Goal: Information Seeking & Learning: Learn about a topic

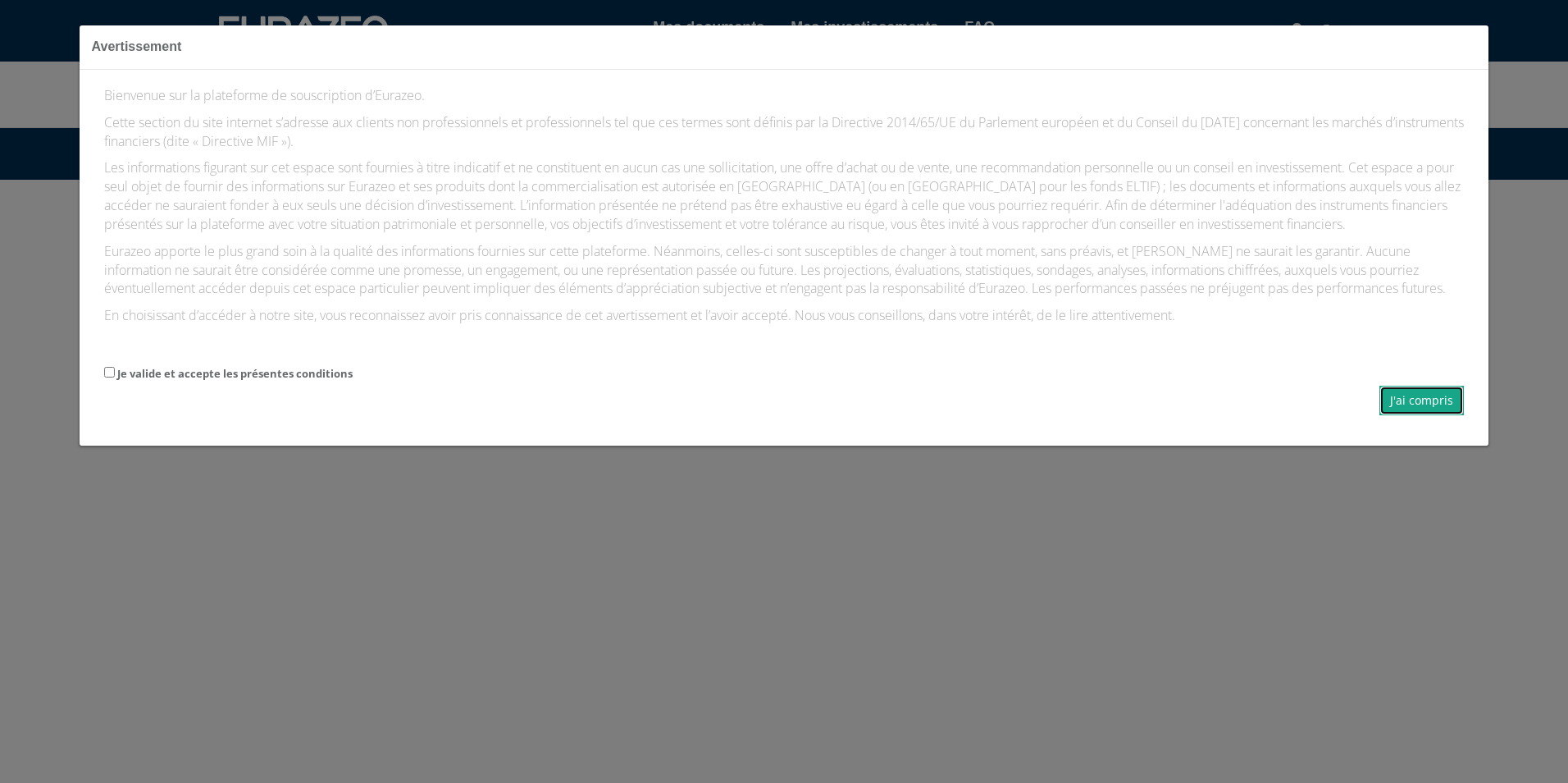
click at [1400, 415] on button "J'ai compris" at bounding box center [1421, 400] width 85 height 30
click at [144, 381] on label "Je valide et accepte les présentes conditions" at bounding box center [235, 373] width 235 height 16
click at [114, 377] on input "Je valide et accepte les présentes conditions" at bounding box center [109, 371] width 11 height 11
checkbox input "true"
click at [1406, 415] on button "J'ai compris" at bounding box center [1421, 400] width 85 height 30
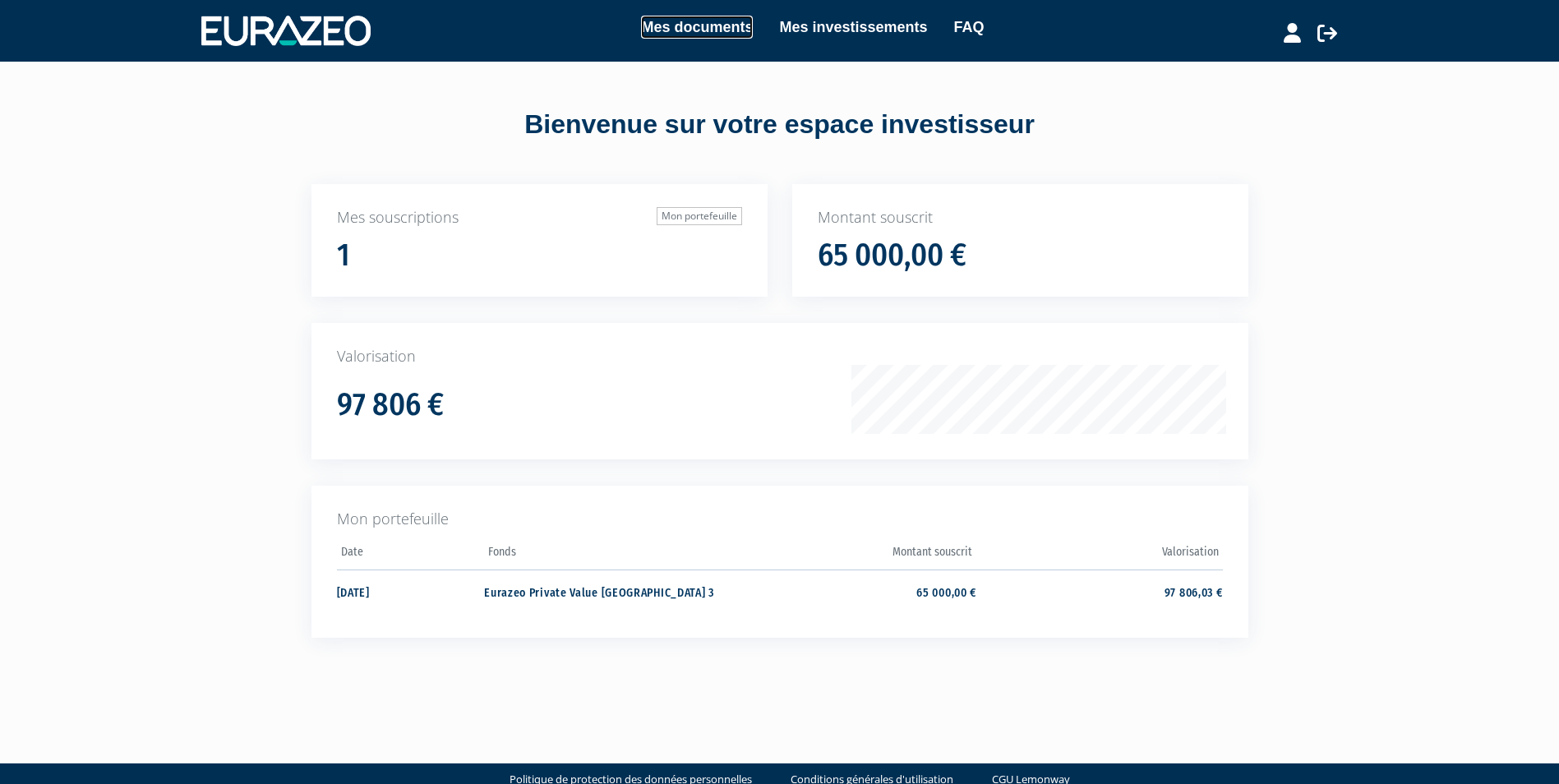
click at [670, 31] on link "Mes documents" at bounding box center [697, 27] width 112 height 23
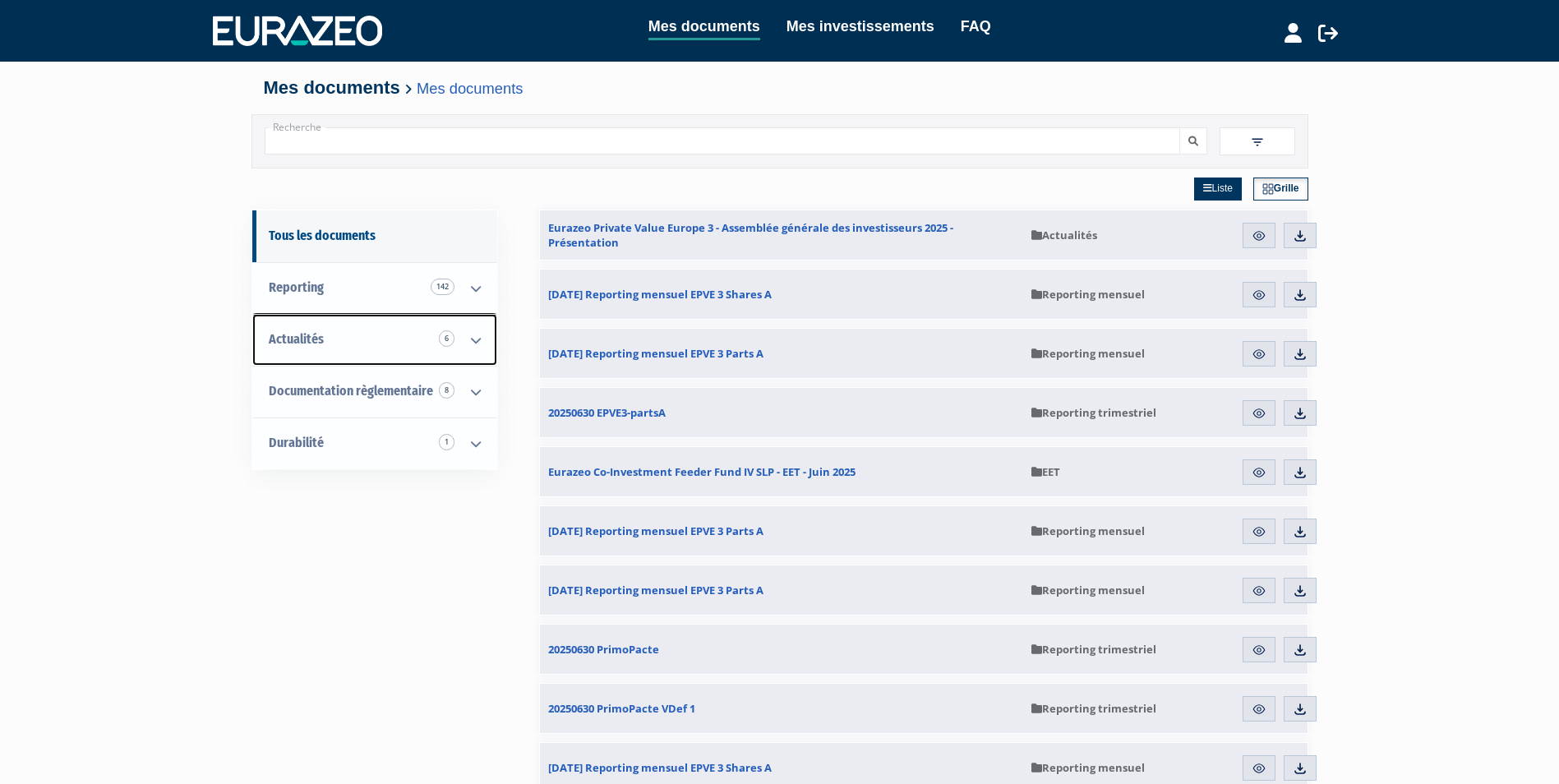
click at [407, 336] on link "Actualités 6" at bounding box center [374, 340] width 245 height 52
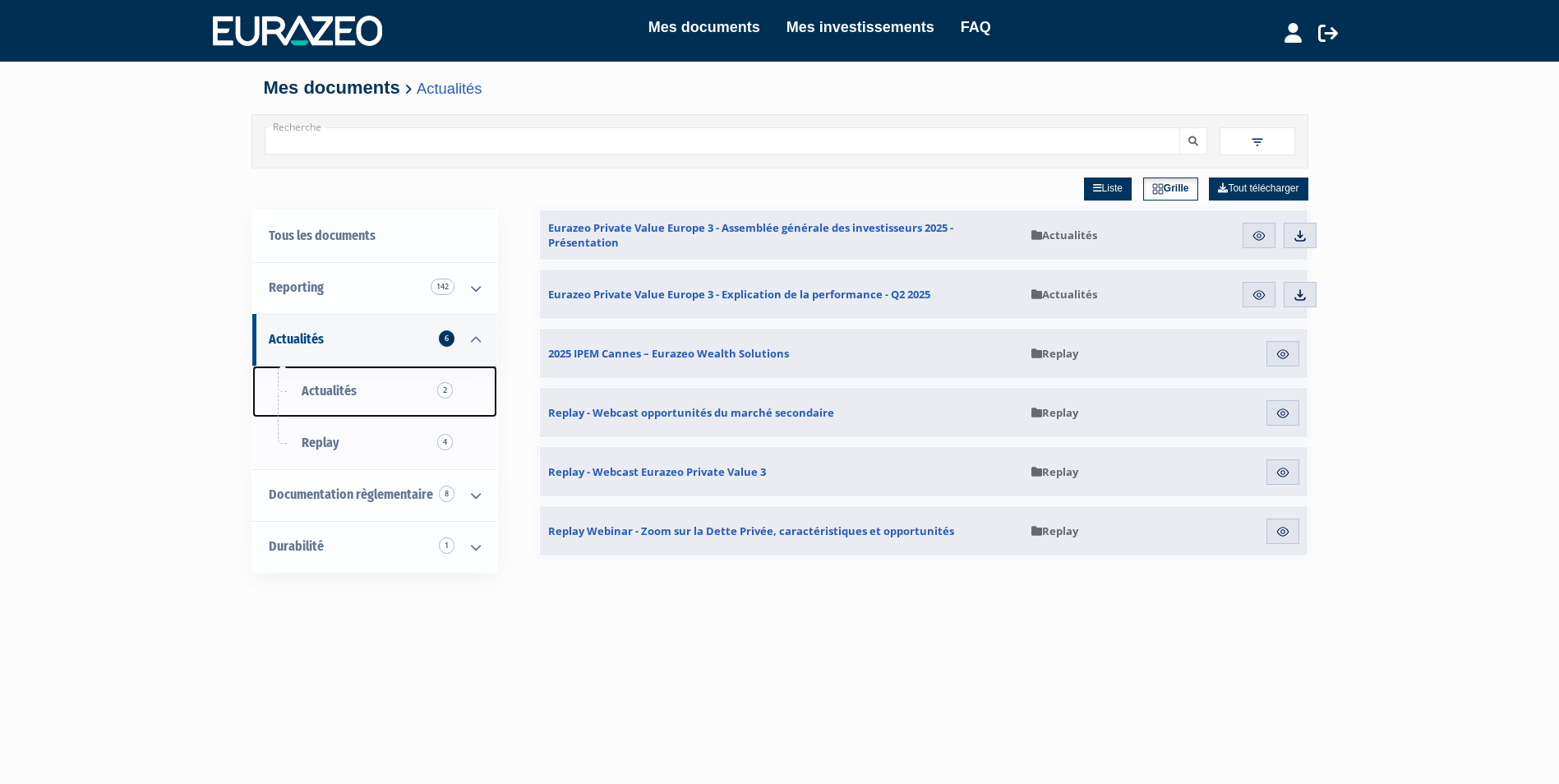
click at [384, 393] on link "Actualités 2" at bounding box center [374, 391] width 245 height 52
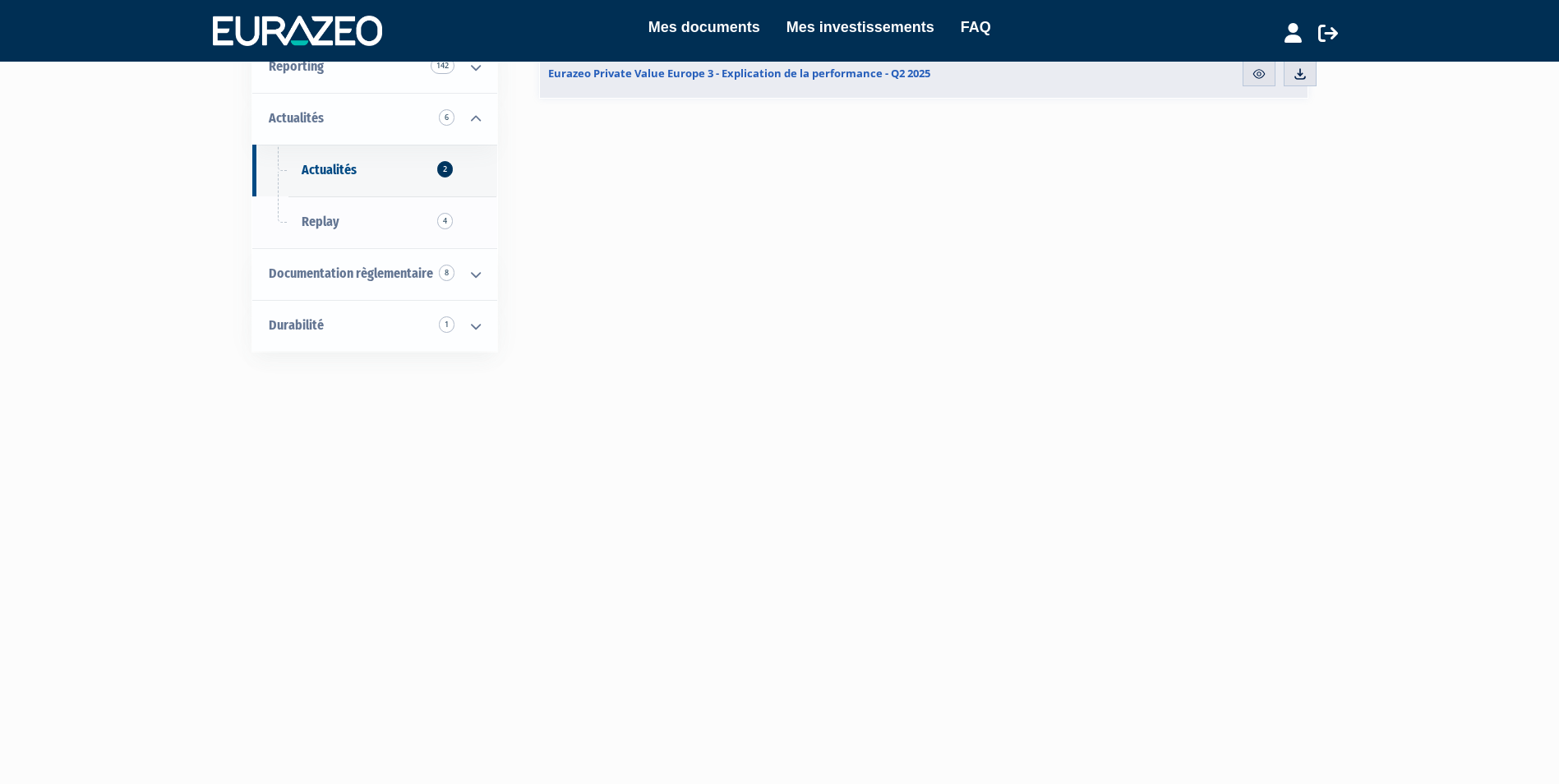
scroll to position [246, 0]
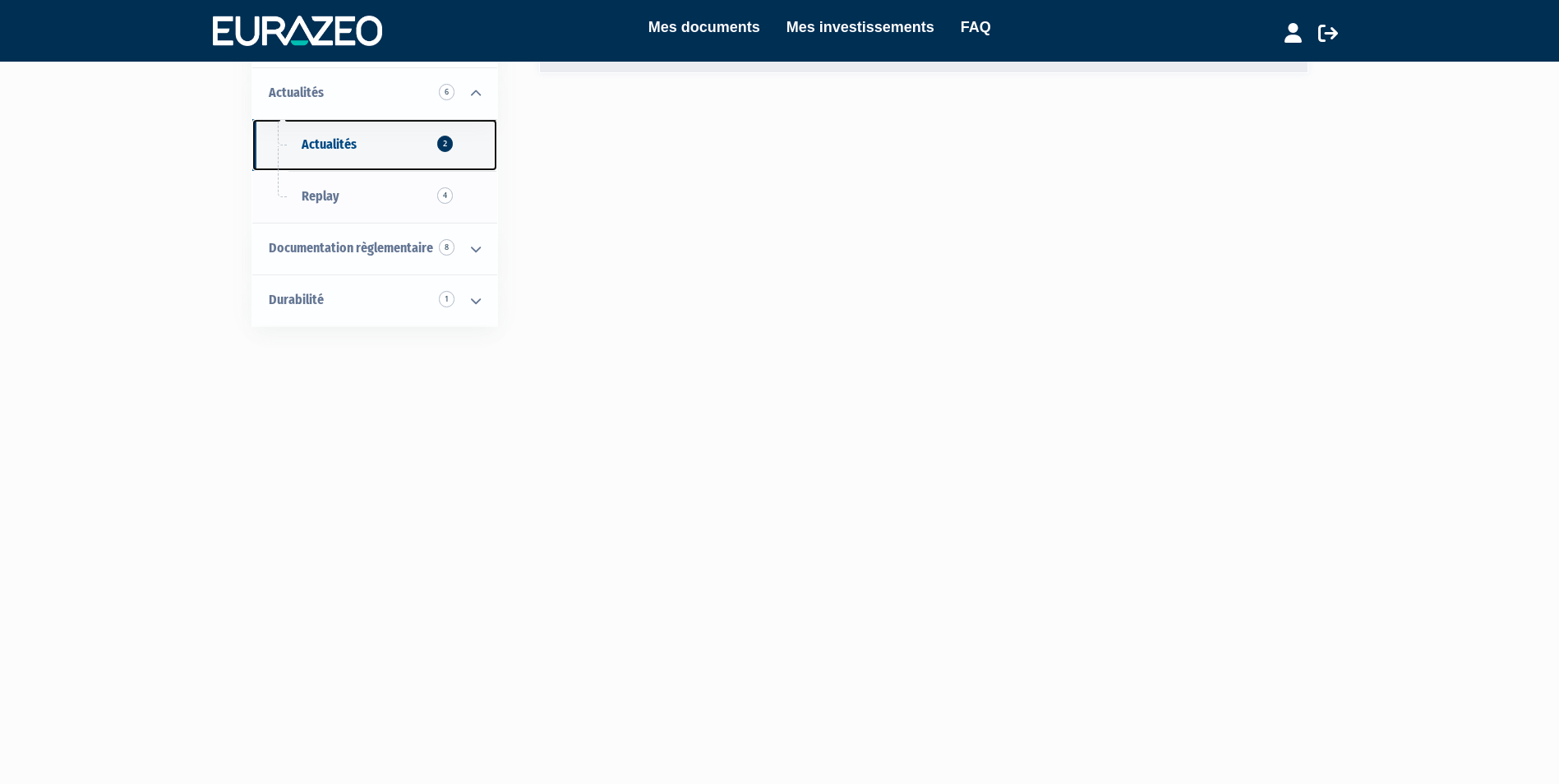
click at [346, 150] on span "Actualités 2" at bounding box center [329, 143] width 55 height 16
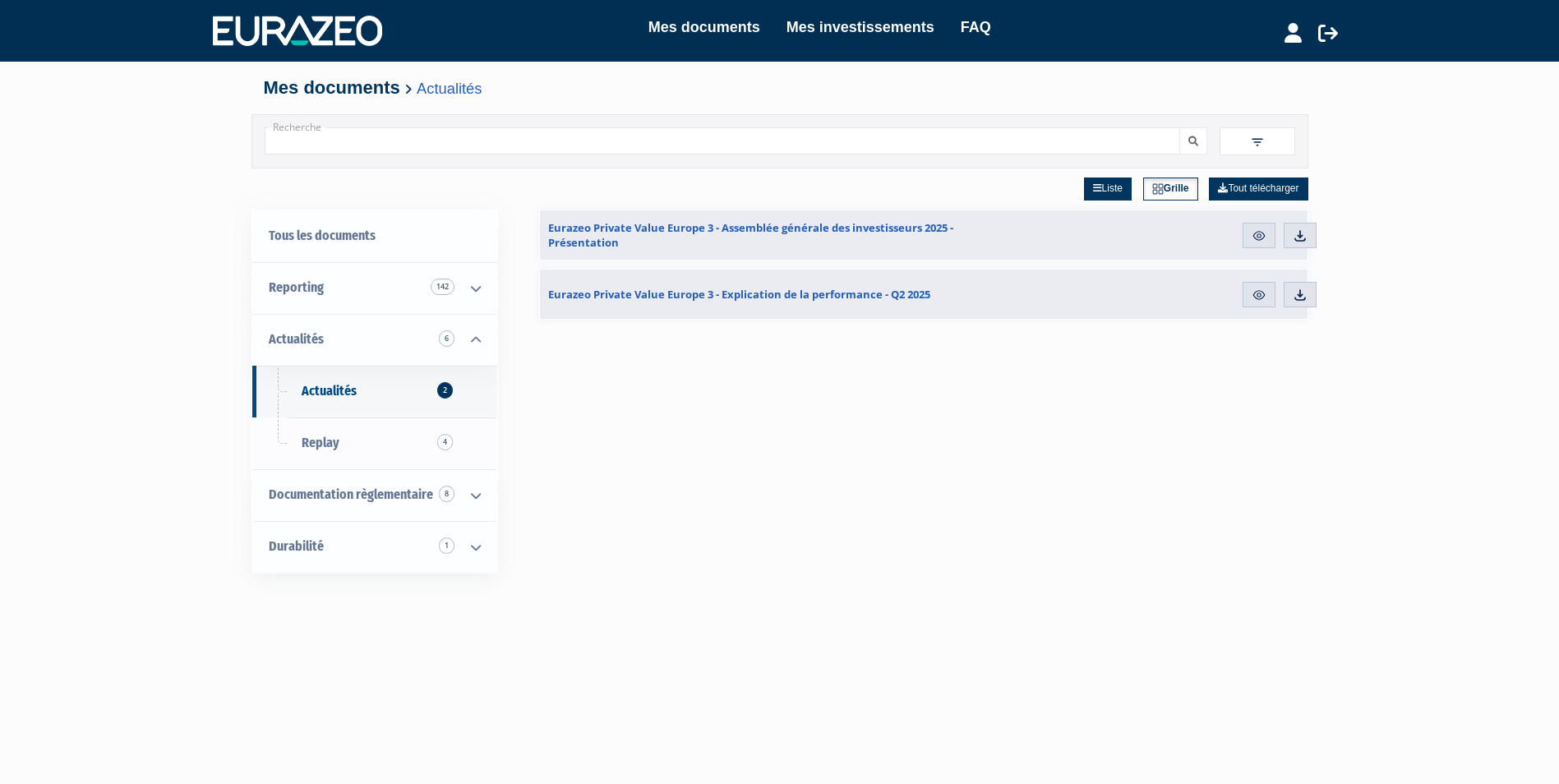
drag, startPoint x: 601, startPoint y: 237, endPoint x: 1156, endPoint y: 615, distance: 671.5
click at [1156, 618] on div "Liste Grille Tout télécharger Eurazeo Private Value Europe 3 - Assemblée généra…" at bounding box center [924, 560] width 770 height 784
click at [335, 448] on span "Replay 5" at bounding box center [321, 442] width 38 height 16
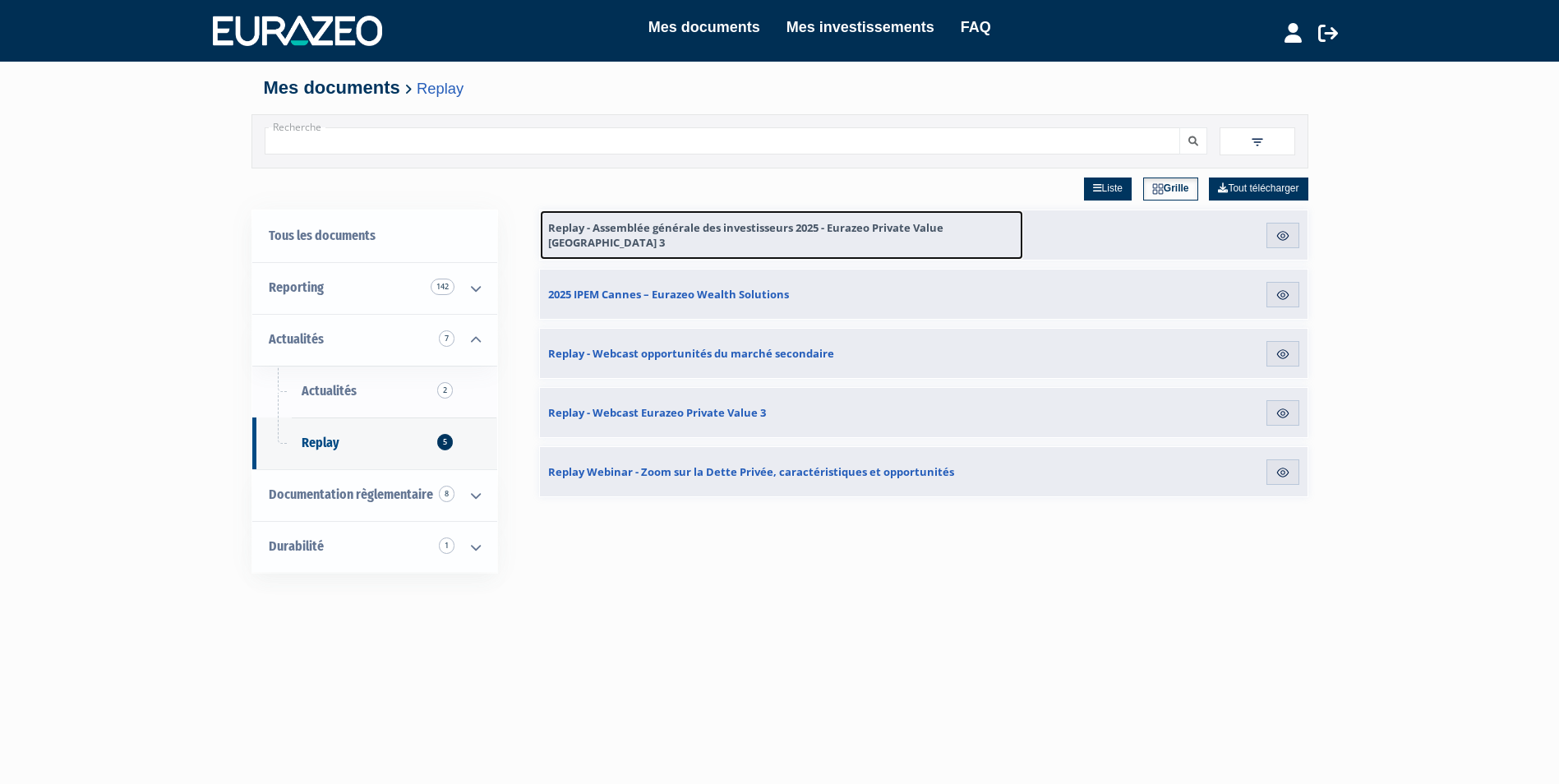
click at [696, 239] on span "Replay - Assemblée générale des investisseurs 2025 - Eurazeo Private Value [GEO…" at bounding box center [782, 235] width 467 height 30
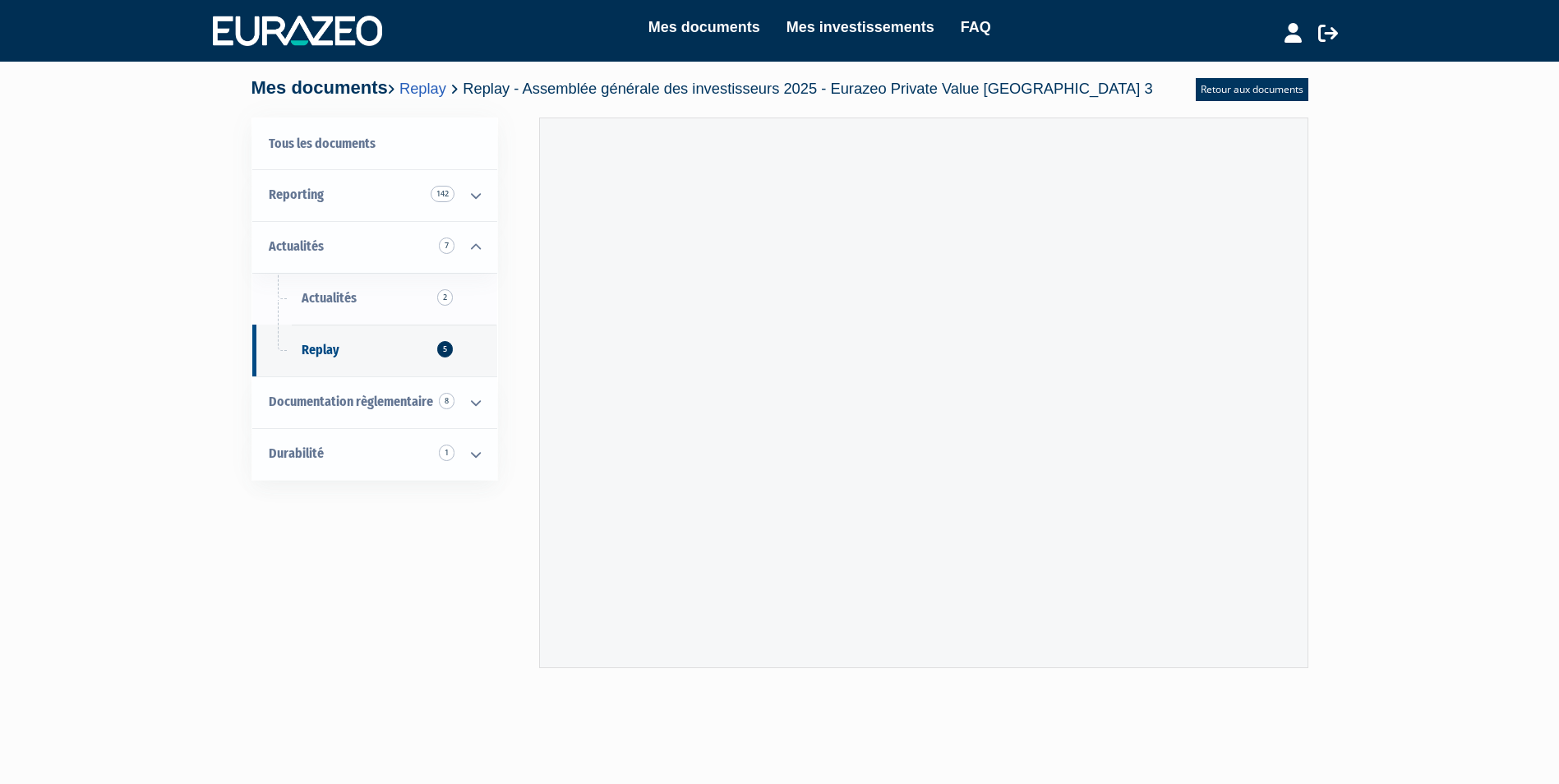
click at [351, 613] on div "Tous les documents Reporting 142 Reporting mensuel 132 Reporting trimestriel 8 …" at bounding box center [780, 402] width 1032 height 571
